Goal: Information Seeking & Learning: Learn about a topic

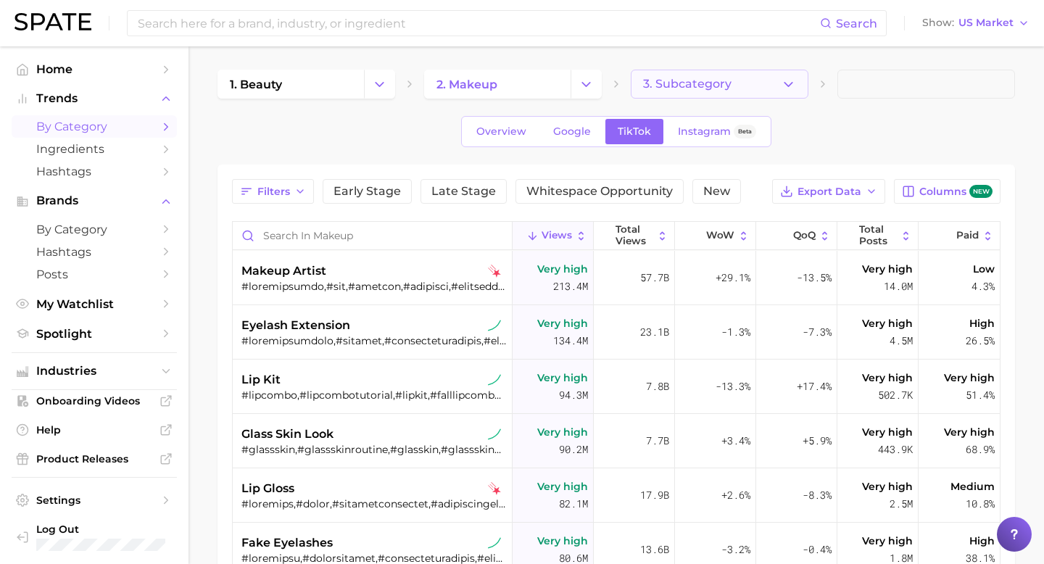
click at [773, 80] on button "3. Subcategory" at bounding box center [720, 84] width 178 height 29
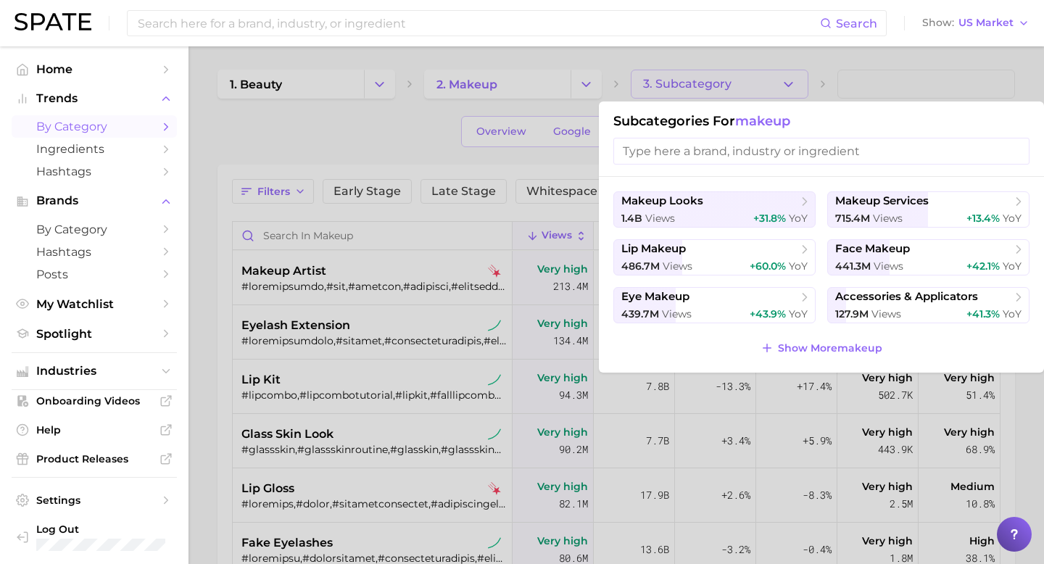
click at [356, 151] on div at bounding box center [522, 282] width 1044 height 564
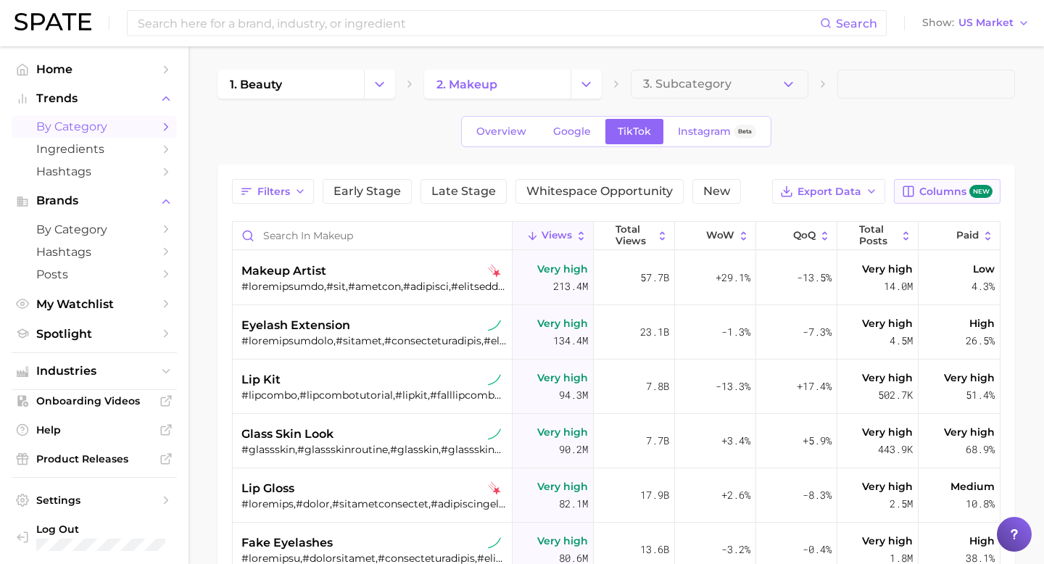
click at [947, 195] on span "Columns new" at bounding box center [955, 192] width 73 height 14
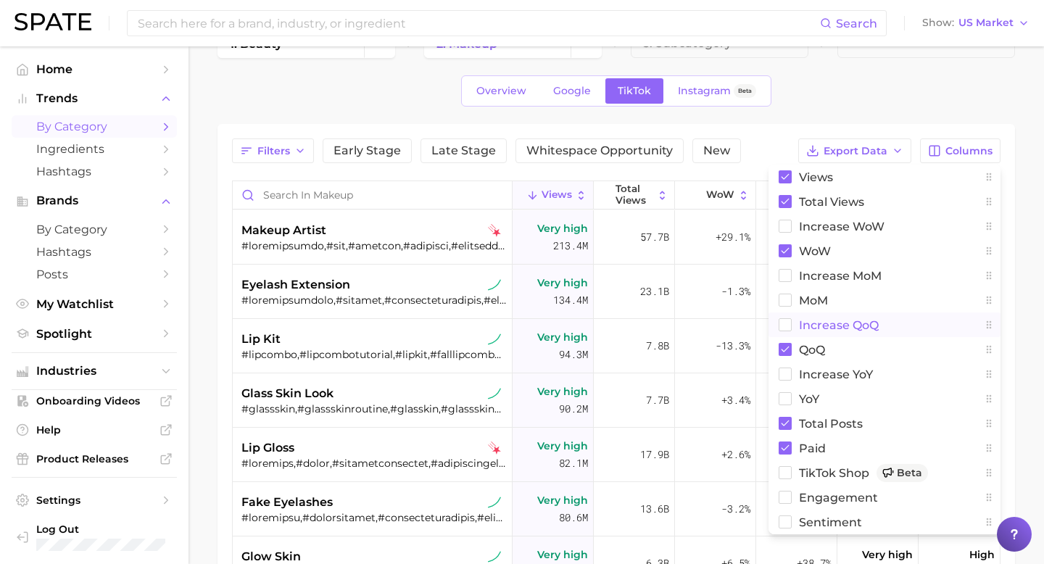
scroll to position [12, 0]
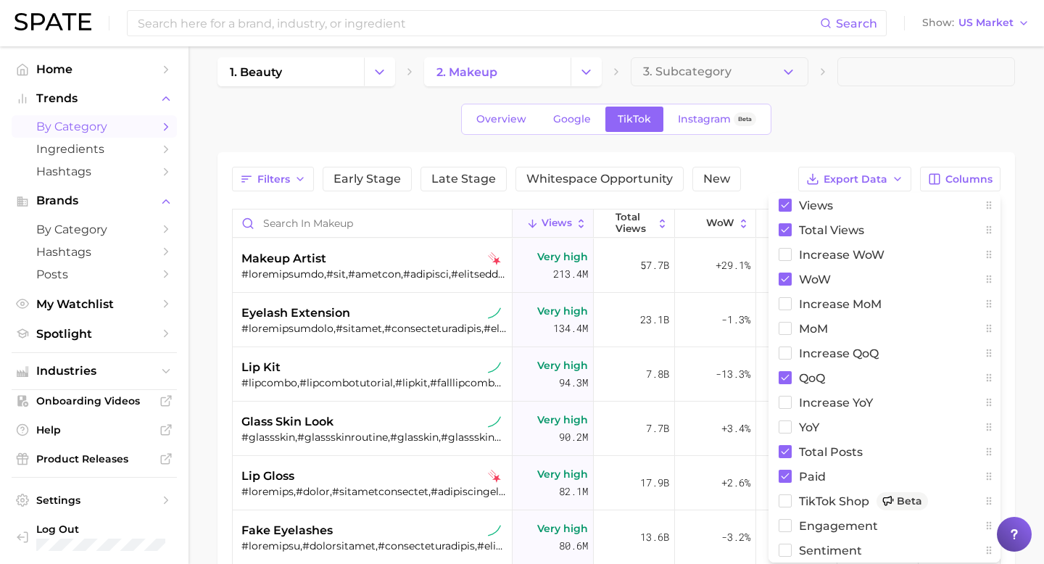
click at [946, 117] on div "Overview Google TikTok Instagram Beta" at bounding box center [615, 119] width 797 height 31
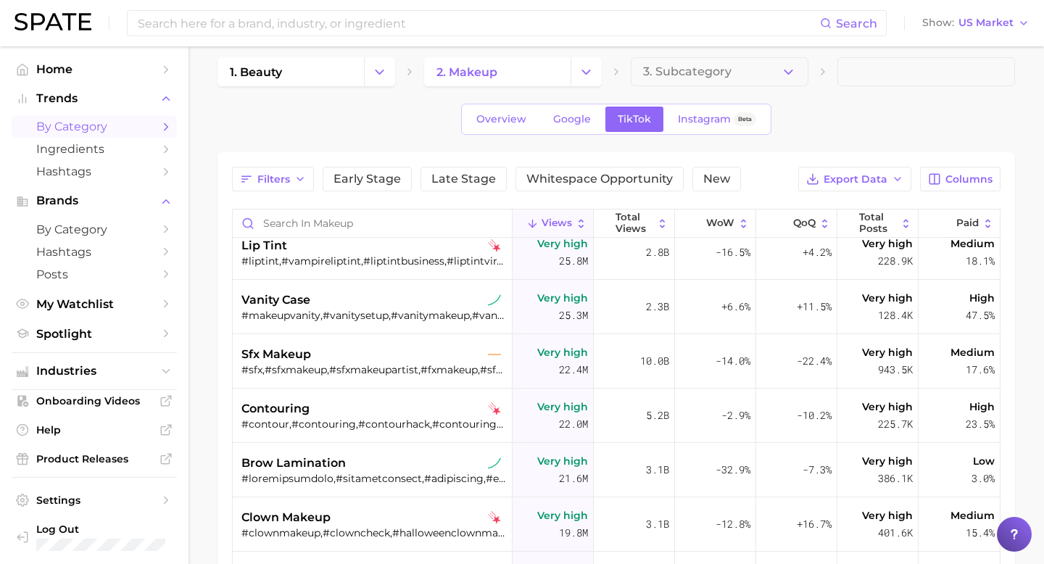
scroll to position [1431, 0]
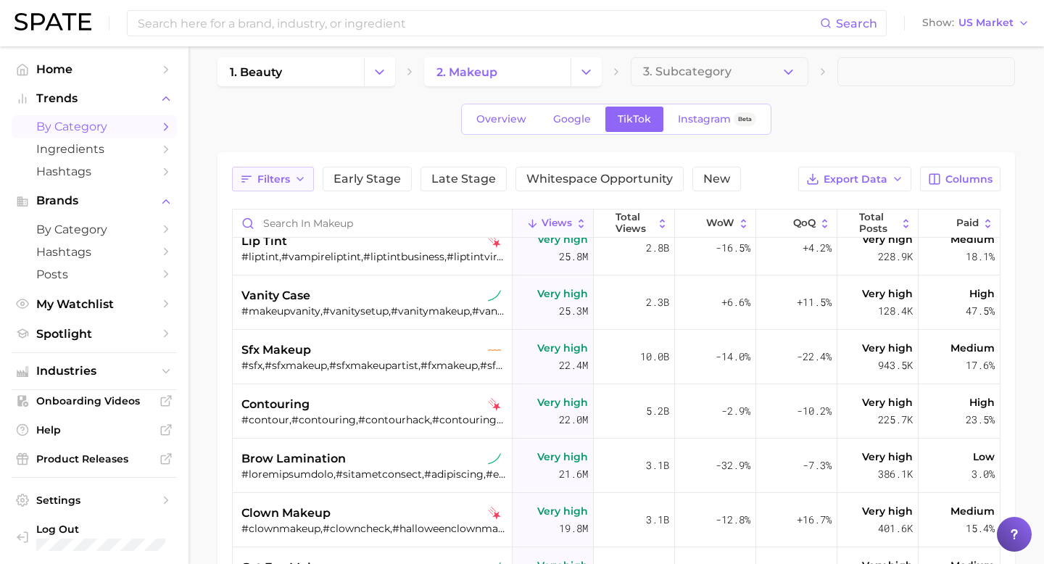
click at [267, 181] on span "Filters" at bounding box center [273, 179] width 33 height 12
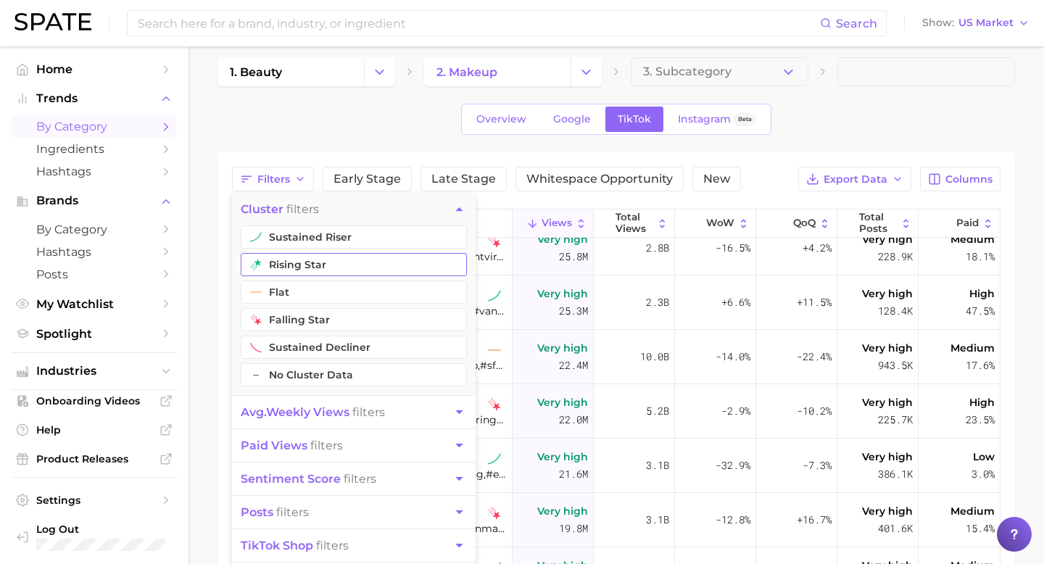
click at [289, 273] on button "rising star" at bounding box center [354, 264] width 226 height 23
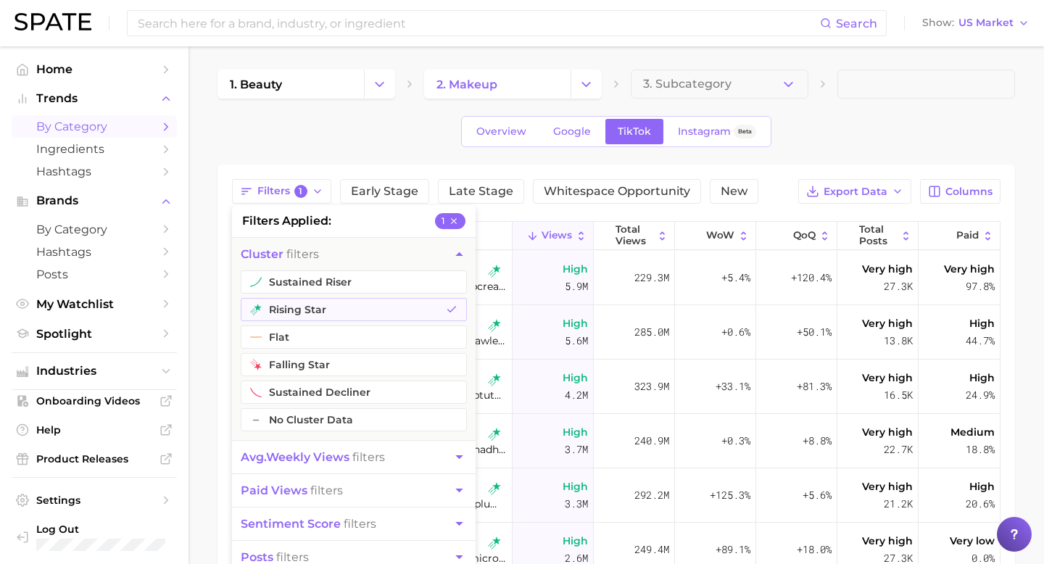
click at [760, 162] on div "1. beauty 2. makeup 3. Subcategory Overview Google TikTok Instagram Beta Filter…" at bounding box center [615, 435] width 797 height 730
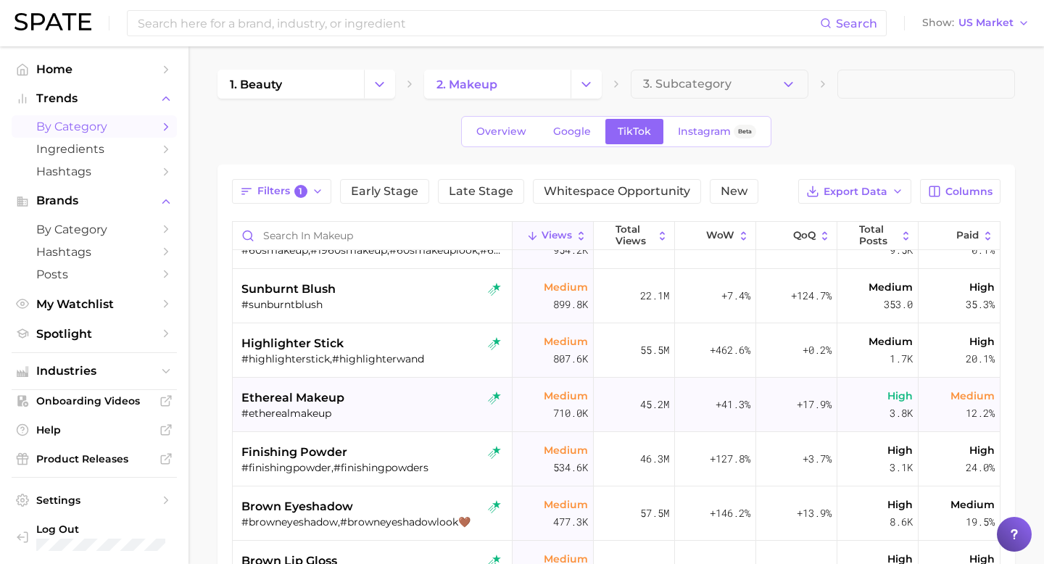
scroll to position [791, 0]
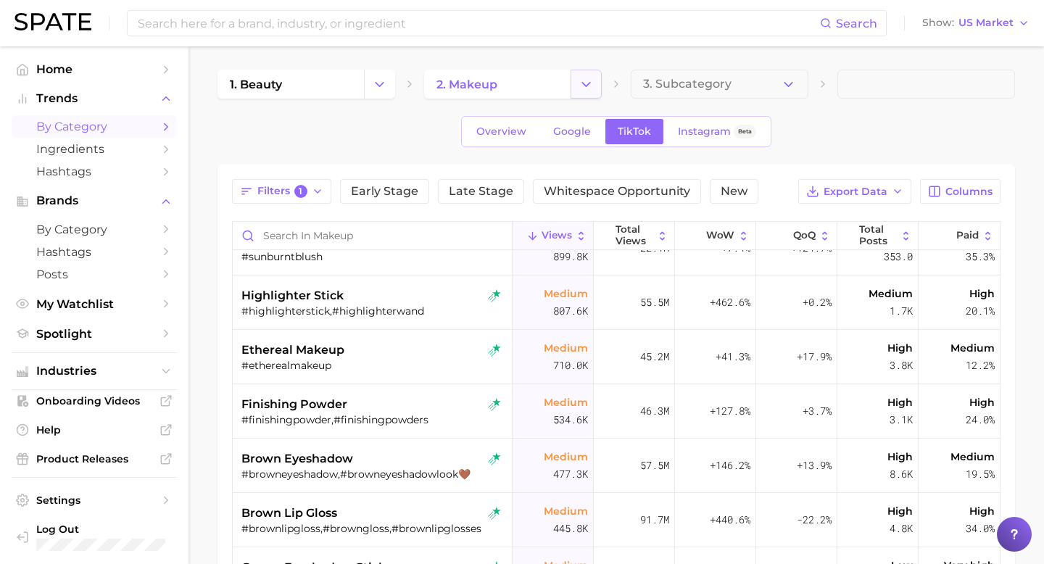
click at [584, 91] on icon "Change Category" at bounding box center [585, 84] width 15 height 15
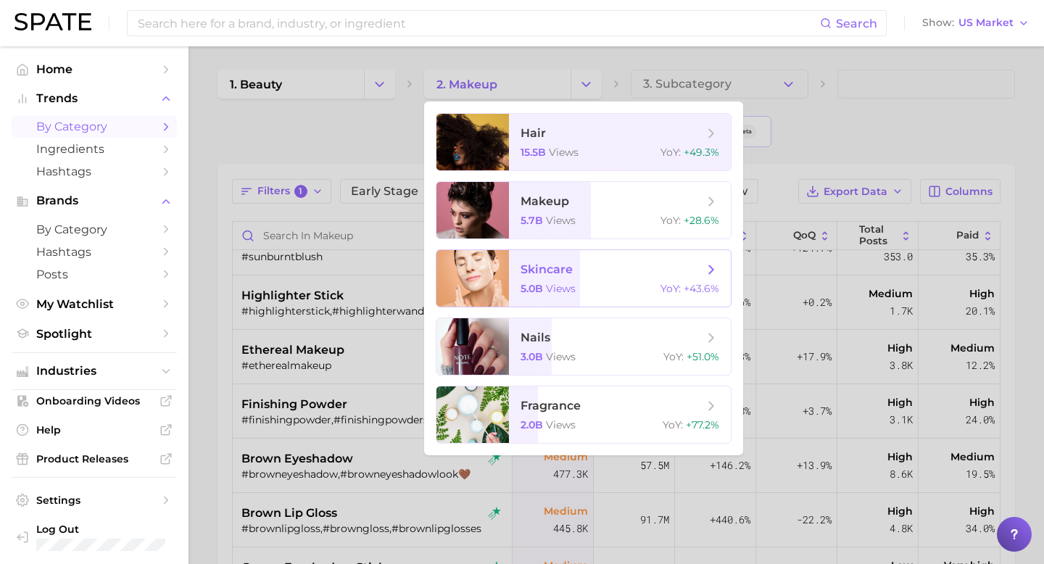
click at [566, 275] on span "skincare" at bounding box center [546, 269] width 52 height 14
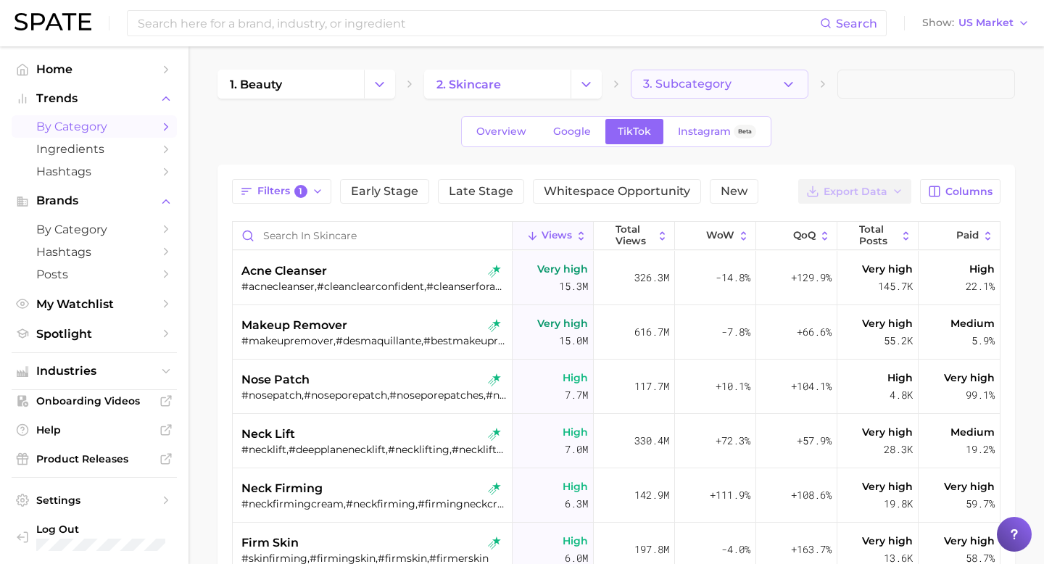
click at [774, 98] on button "3. Subcategory" at bounding box center [720, 84] width 178 height 29
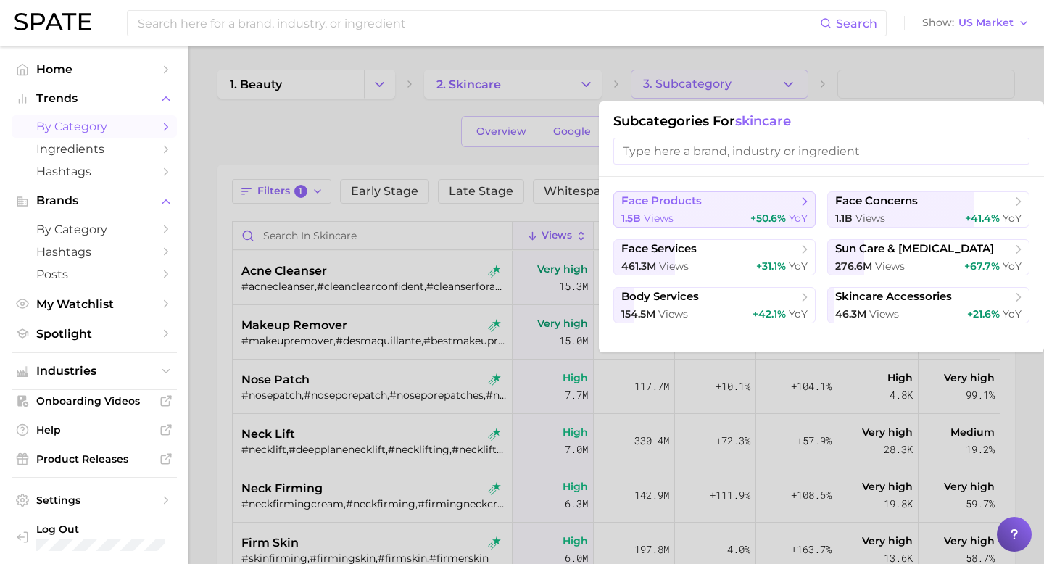
click at [652, 212] on span "1.5b views" at bounding box center [647, 219] width 52 height 14
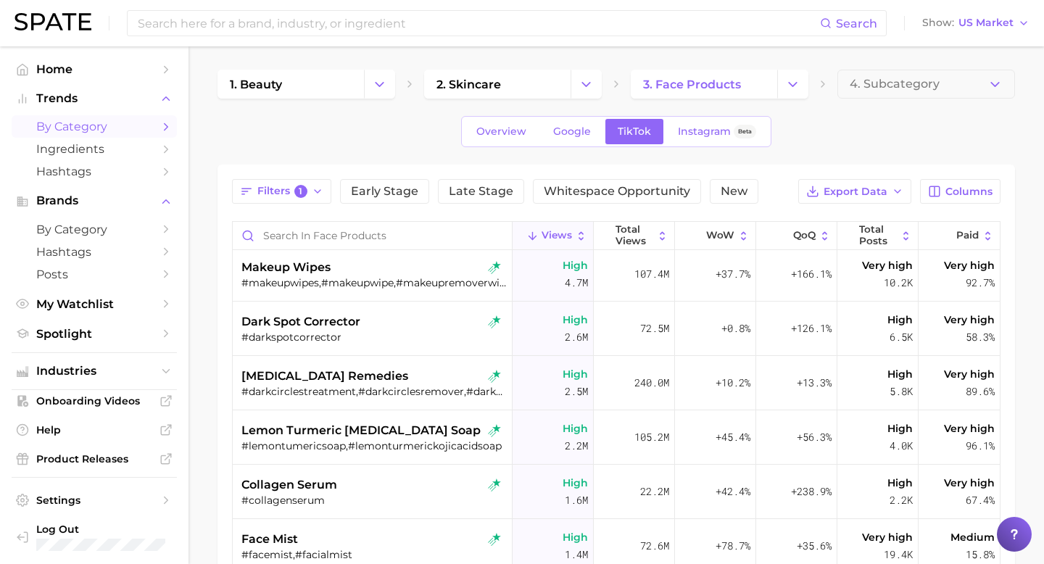
scroll to position [243, 0]
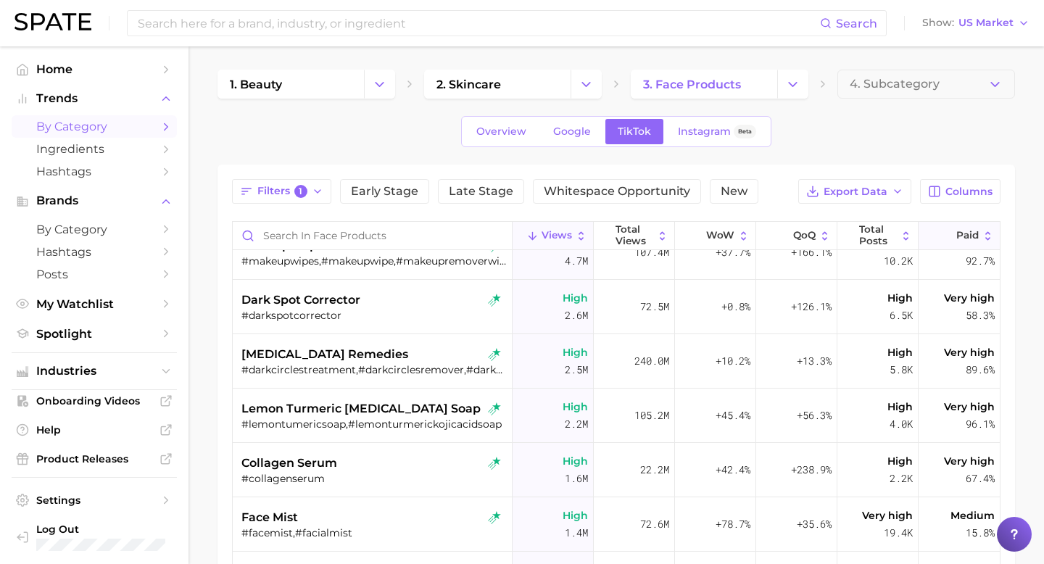
click at [976, 235] on span "Paid" at bounding box center [967, 236] width 22 height 12
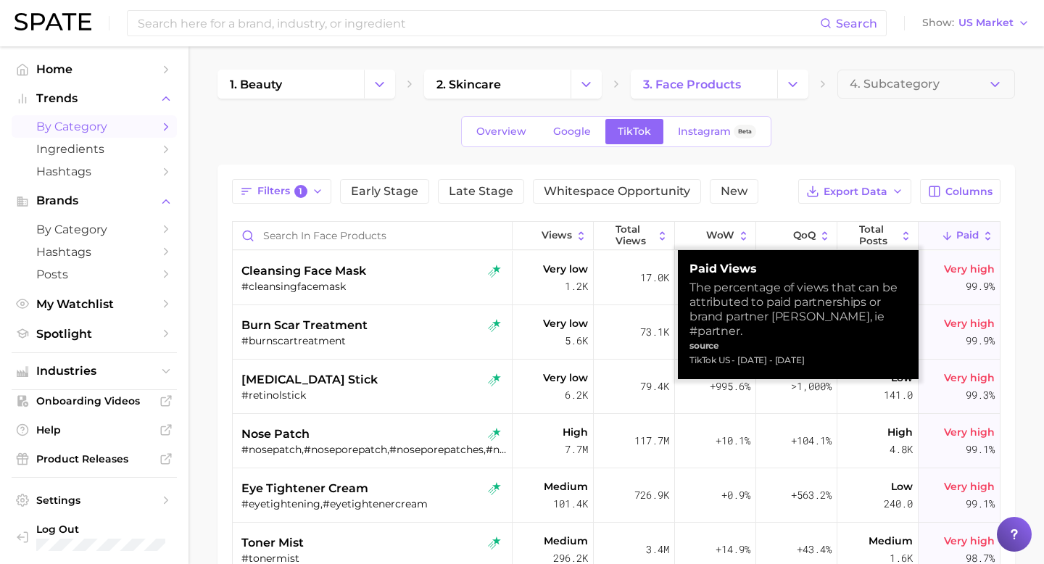
click at [976, 235] on span "Paid" at bounding box center [967, 236] width 22 height 12
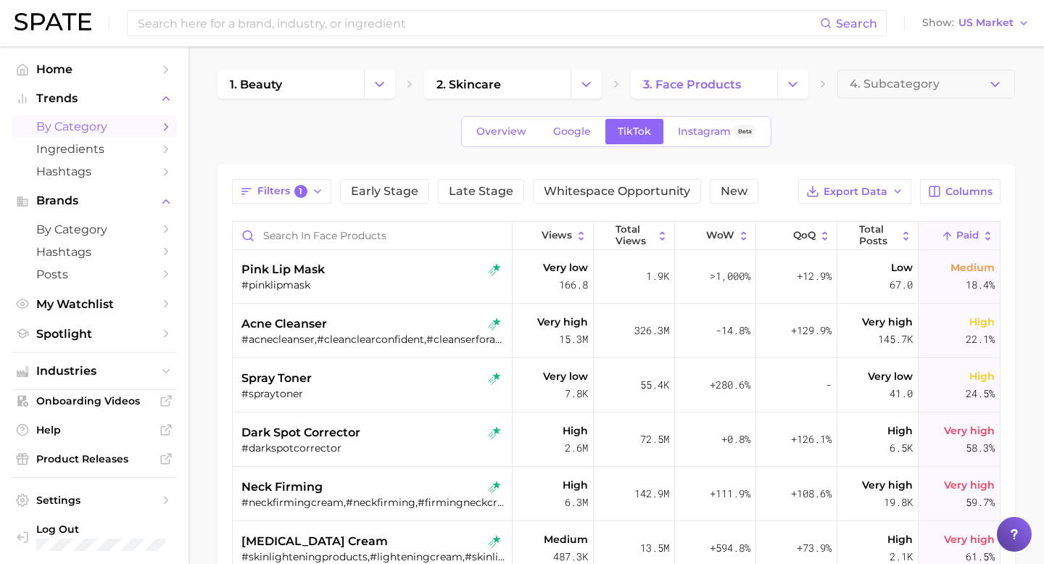
scroll to position [491, 0]
click at [552, 235] on span "Views" at bounding box center [557, 236] width 30 height 12
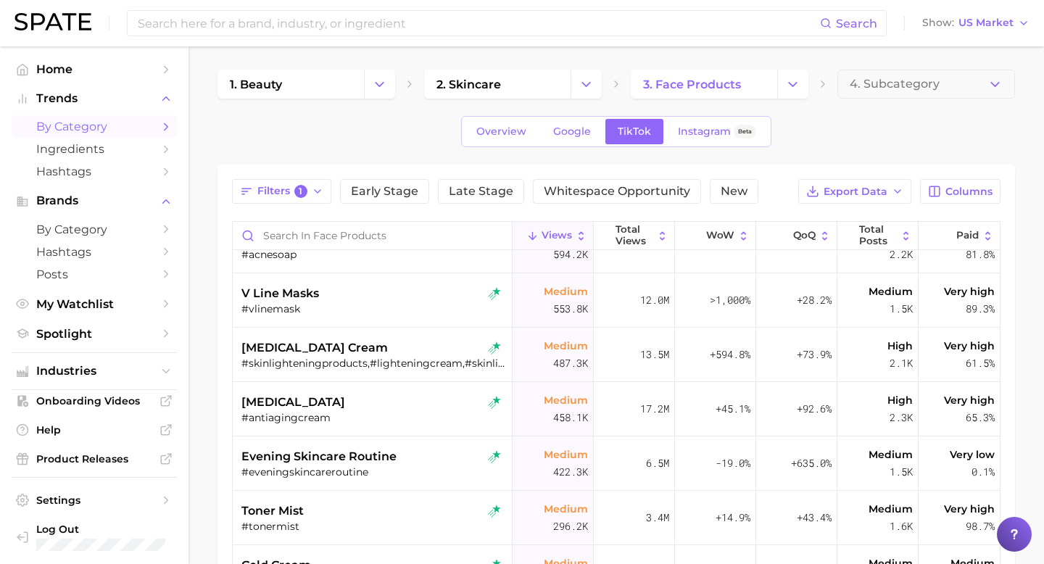
scroll to position [751, 0]
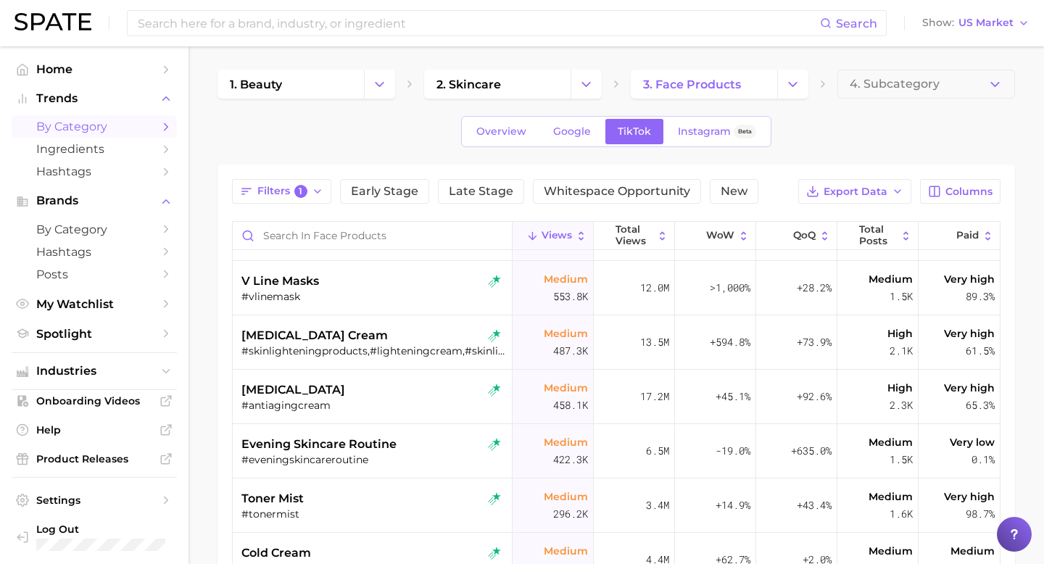
click at [681, 99] on div "1. beauty 2. skincare 3. face products 4. Subcategory Overview Google TikTok In…" at bounding box center [615, 435] width 797 height 730
click at [792, 91] on button "Change Category" at bounding box center [792, 84] width 31 height 29
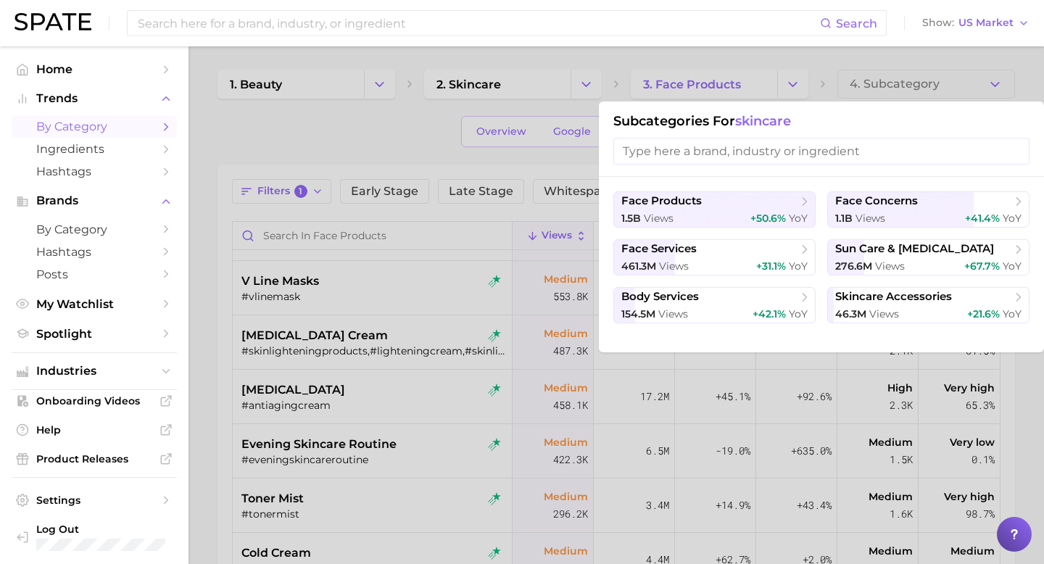
click at [568, 94] on div at bounding box center [522, 282] width 1044 height 564
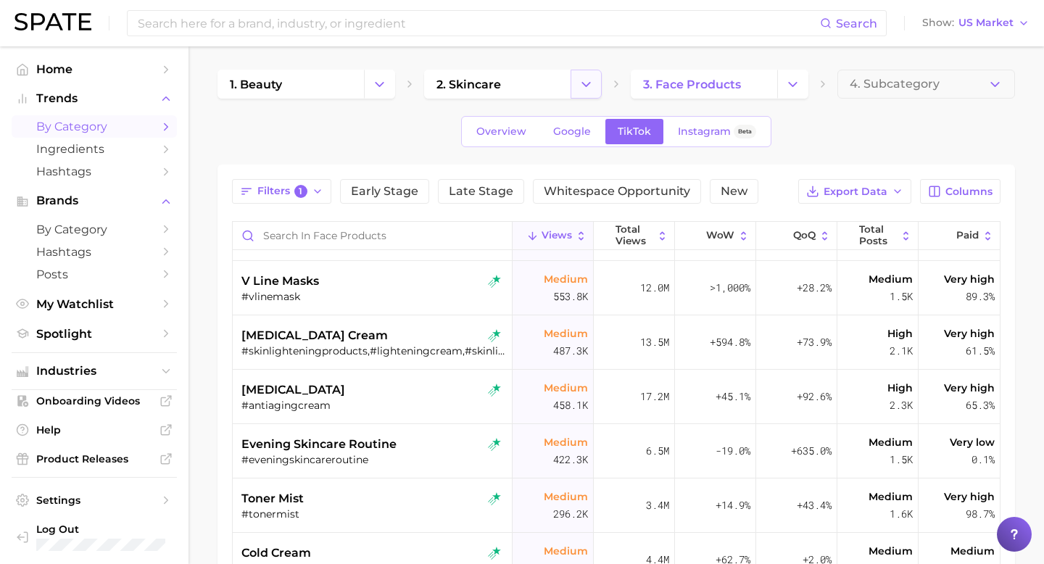
click at [582, 91] on icon "Change Category" at bounding box center [585, 84] width 15 height 15
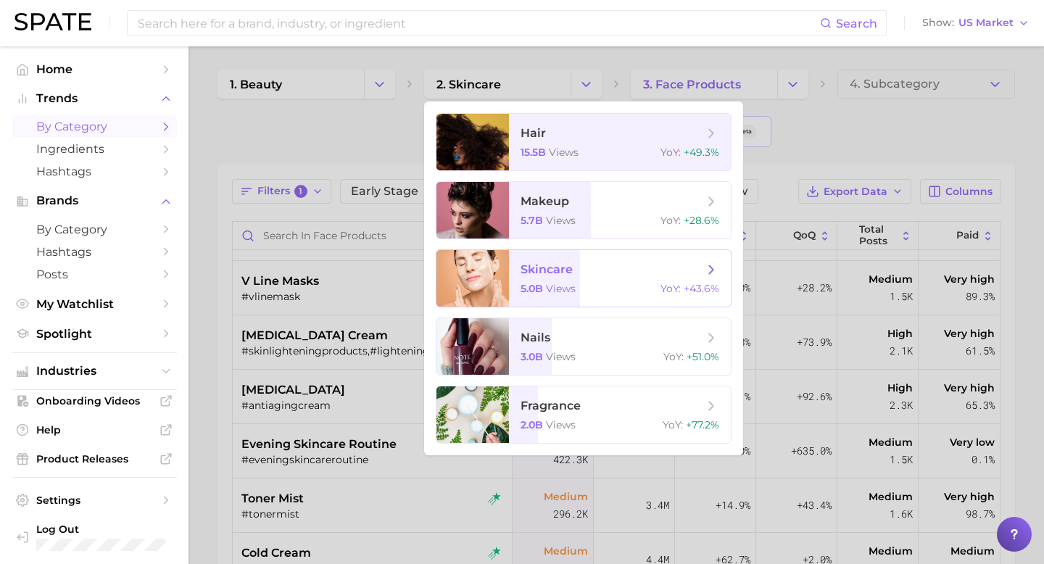
click at [522, 291] on span "5.0b" at bounding box center [531, 288] width 22 height 13
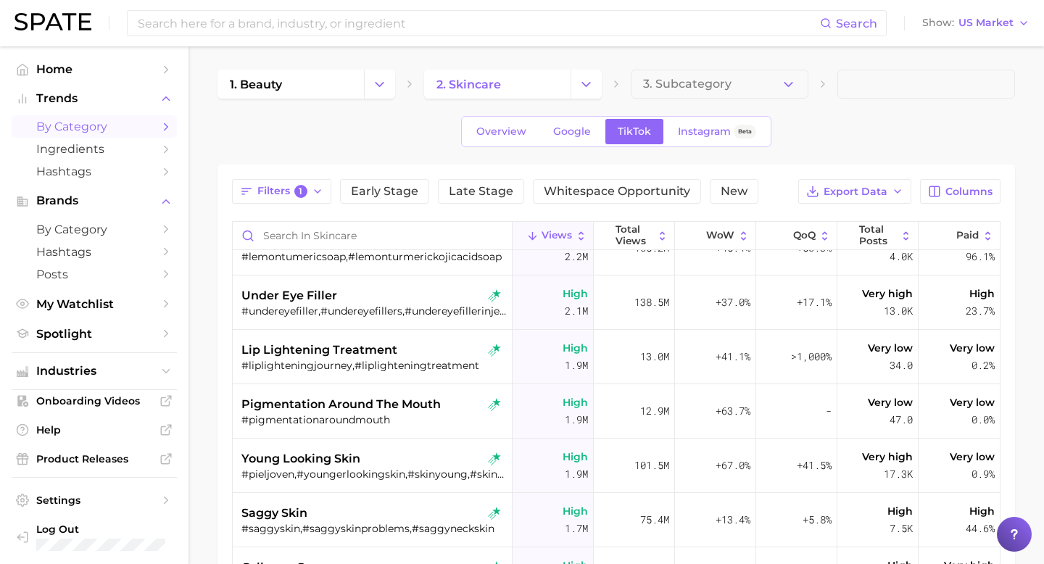
scroll to position [744, 0]
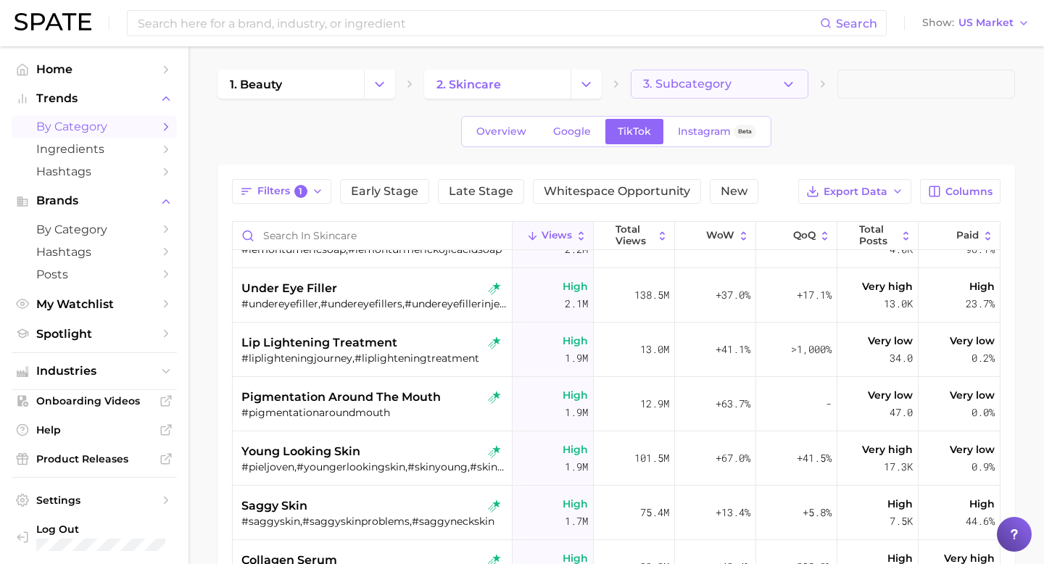
click at [732, 70] on button "3. Subcategory" at bounding box center [720, 84] width 178 height 29
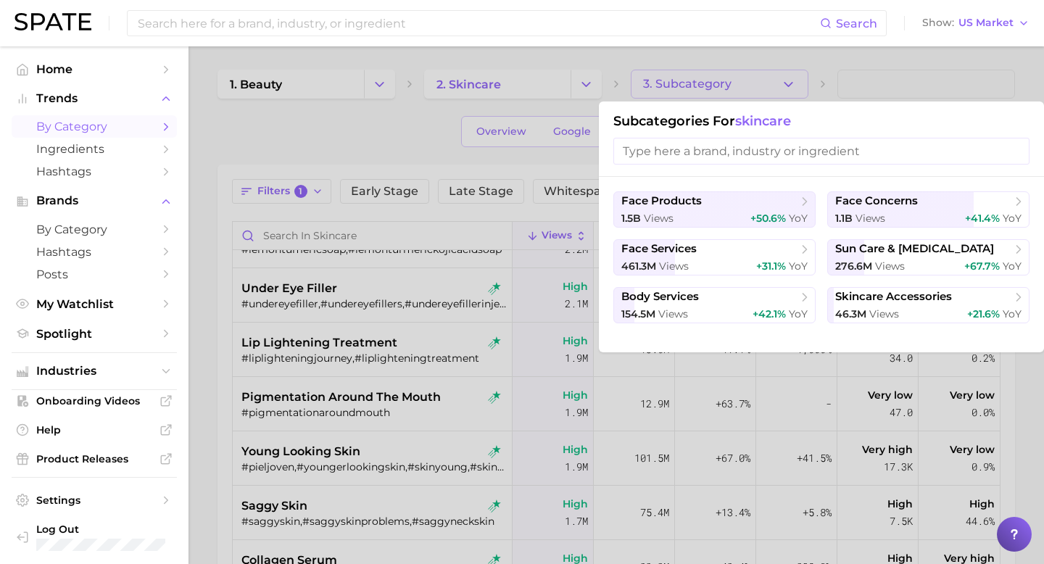
click at [539, 107] on div at bounding box center [522, 282] width 1044 height 564
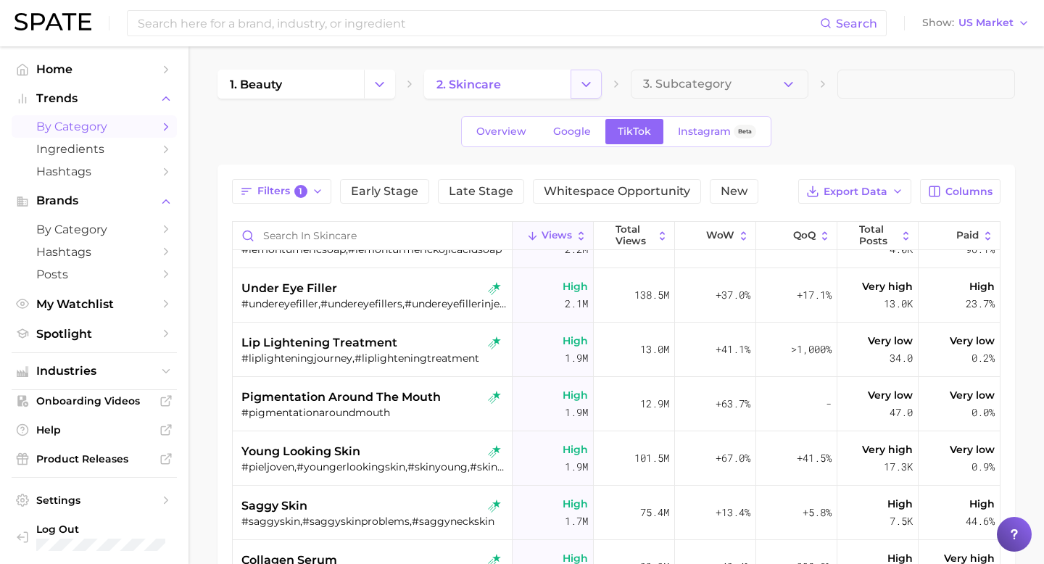
click at [571, 94] on button "Change Category" at bounding box center [586, 84] width 31 height 29
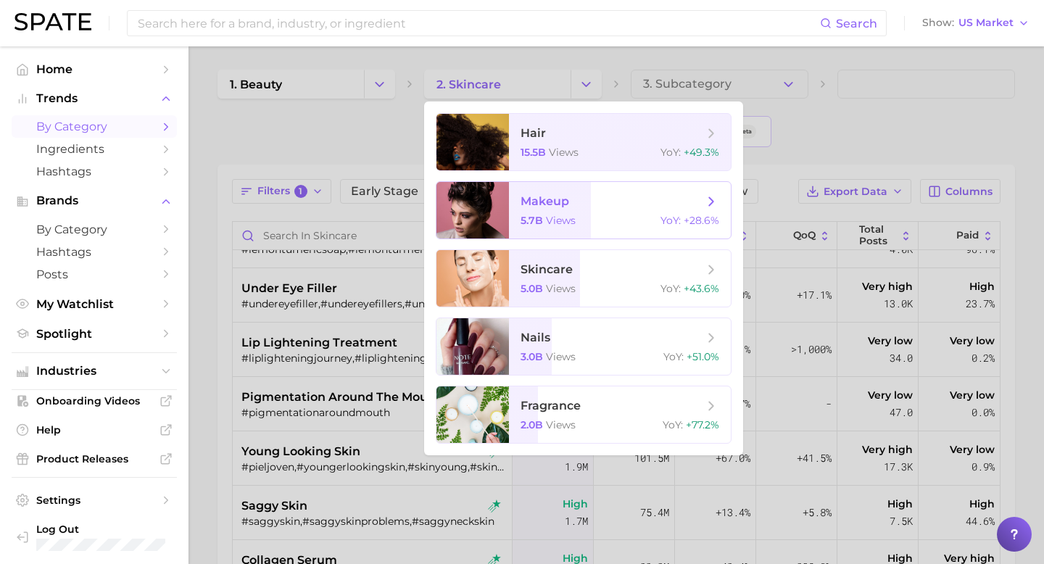
click at [555, 222] on span "views" at bounding box center [561, 220] width 30 height 13
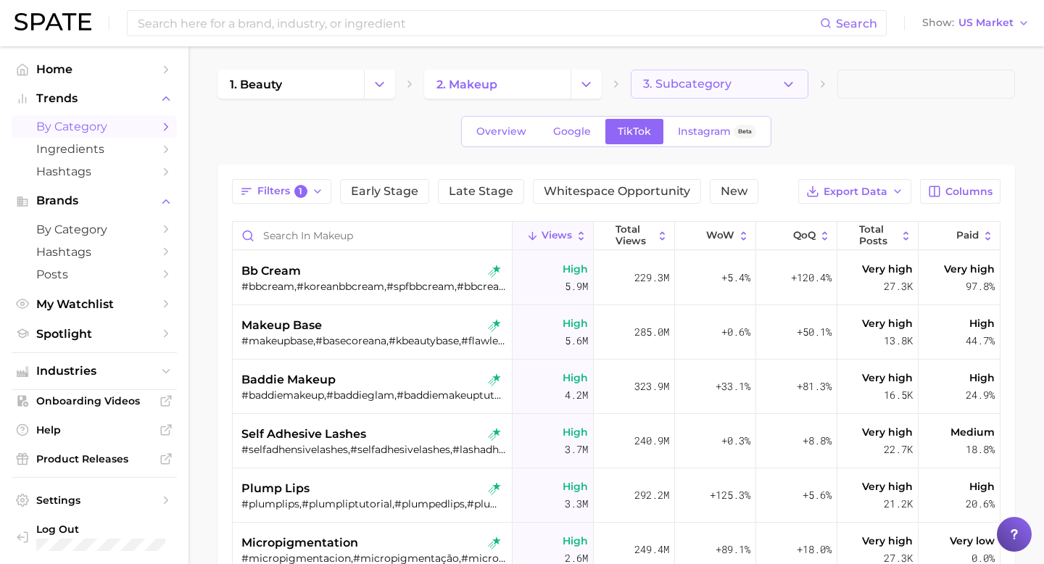
click at [724, 84] on span "3. Subcategory" at bounding box center [687, 84] width 88 height 13
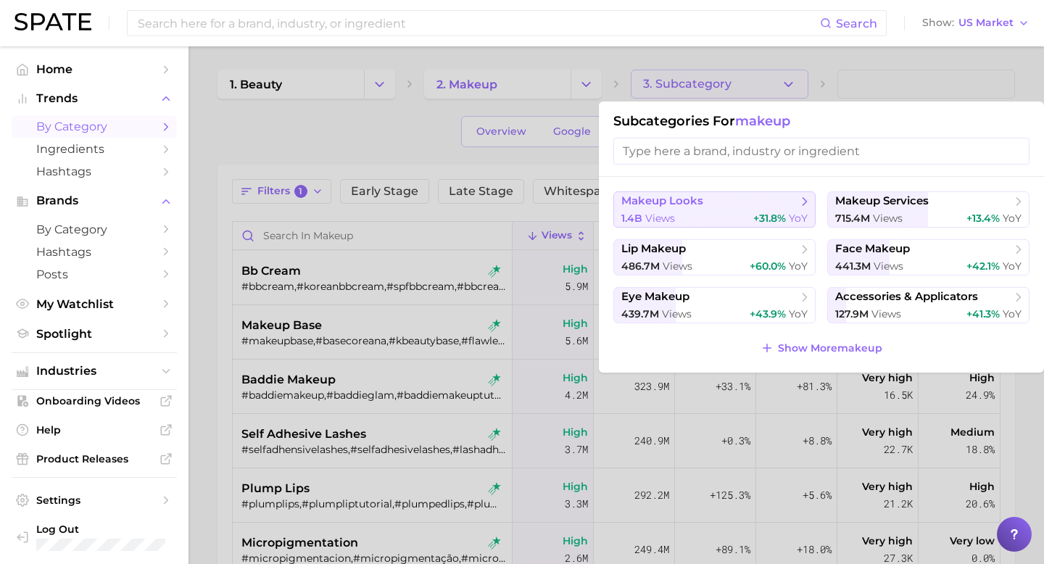
click at [704, 209] on button "makeup looks 1.4b views +31.8% YoY" at bounding box center [714, 209] width 202 height 36
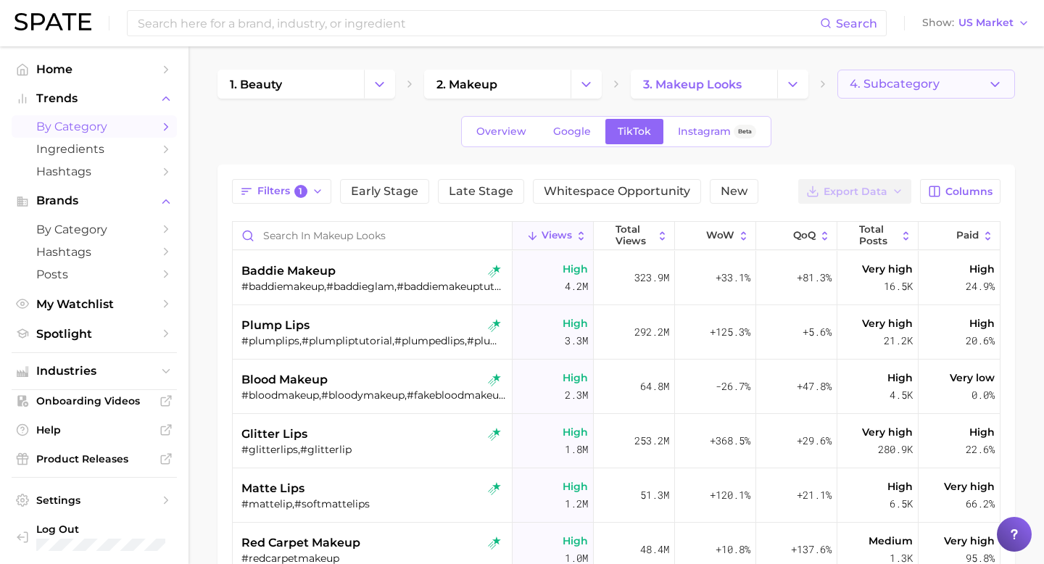
click at [975, 88] on button "4. Subcategory" at bounding box center [926, 84] width 178 height 29
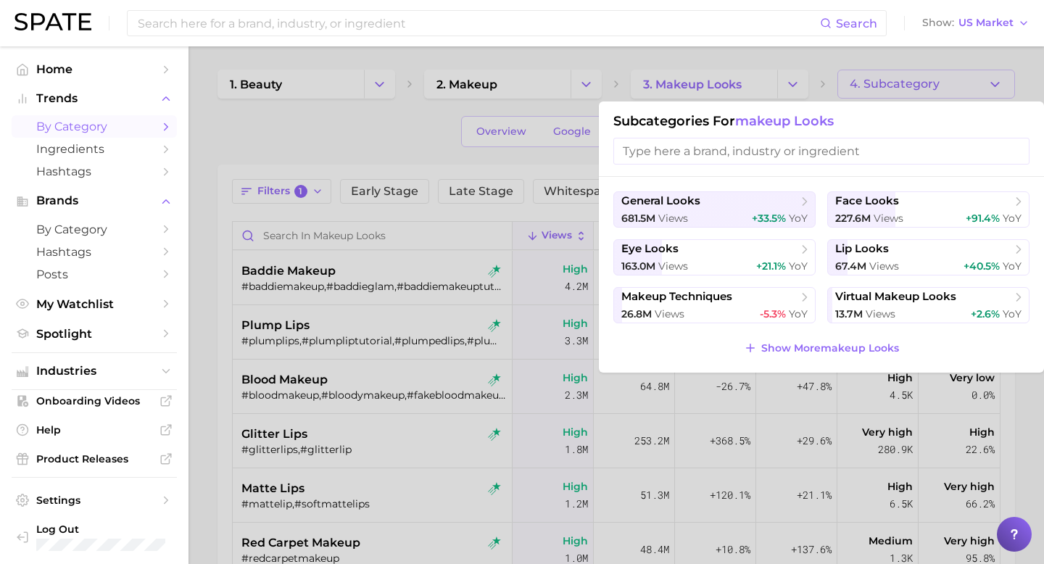
click at [793, 59] on div at bounding box center [522, 282] width 1044 height 564
